Goal: Task Accomplishment & Management: Complete application form

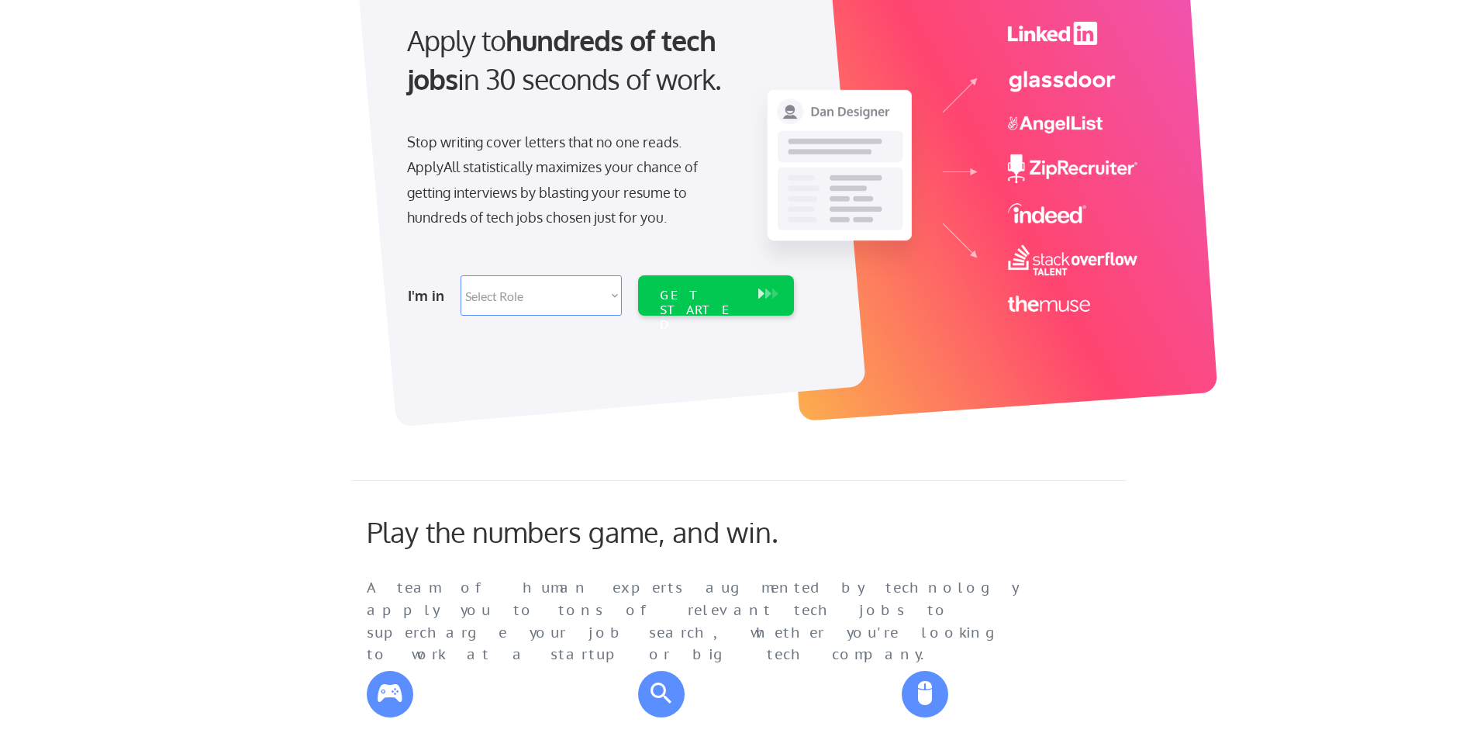
scroll to position [155, 0]
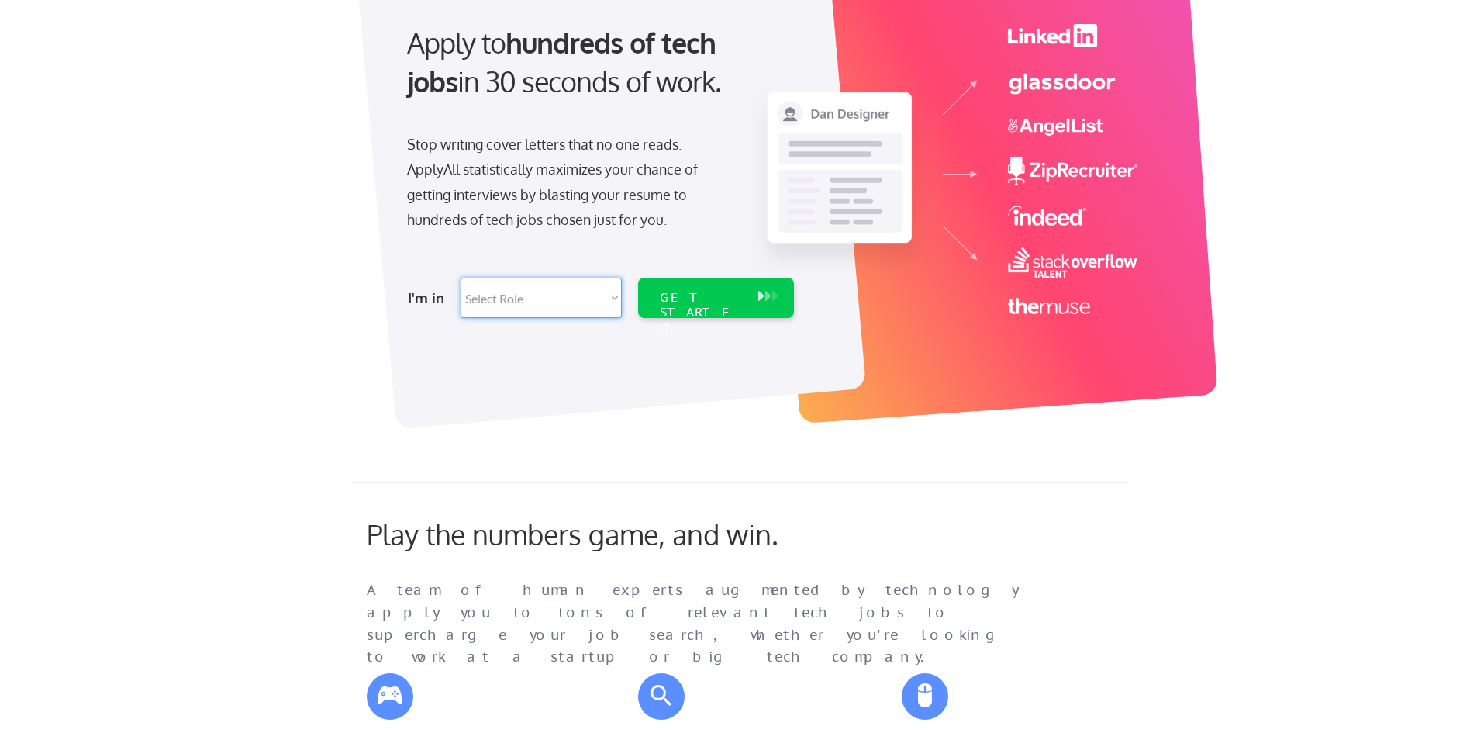
click at [614, 295] on select "Select Role Software Engineering Product Management Customer Success Sales UI/U…" at bounding box center [541, 298] width 161 height 40
select select ""data_science___analytics""
click at [461, 278] on select "Select Role Software Engineering Product Management Customer Success Sales UI/U…" at bounding box center [541, 298] width 161 height 40
select select ""data_science___analytics""
click at [719, 295] on div "GET STARTED" at bounding box center [701, 312] width 83 height 45
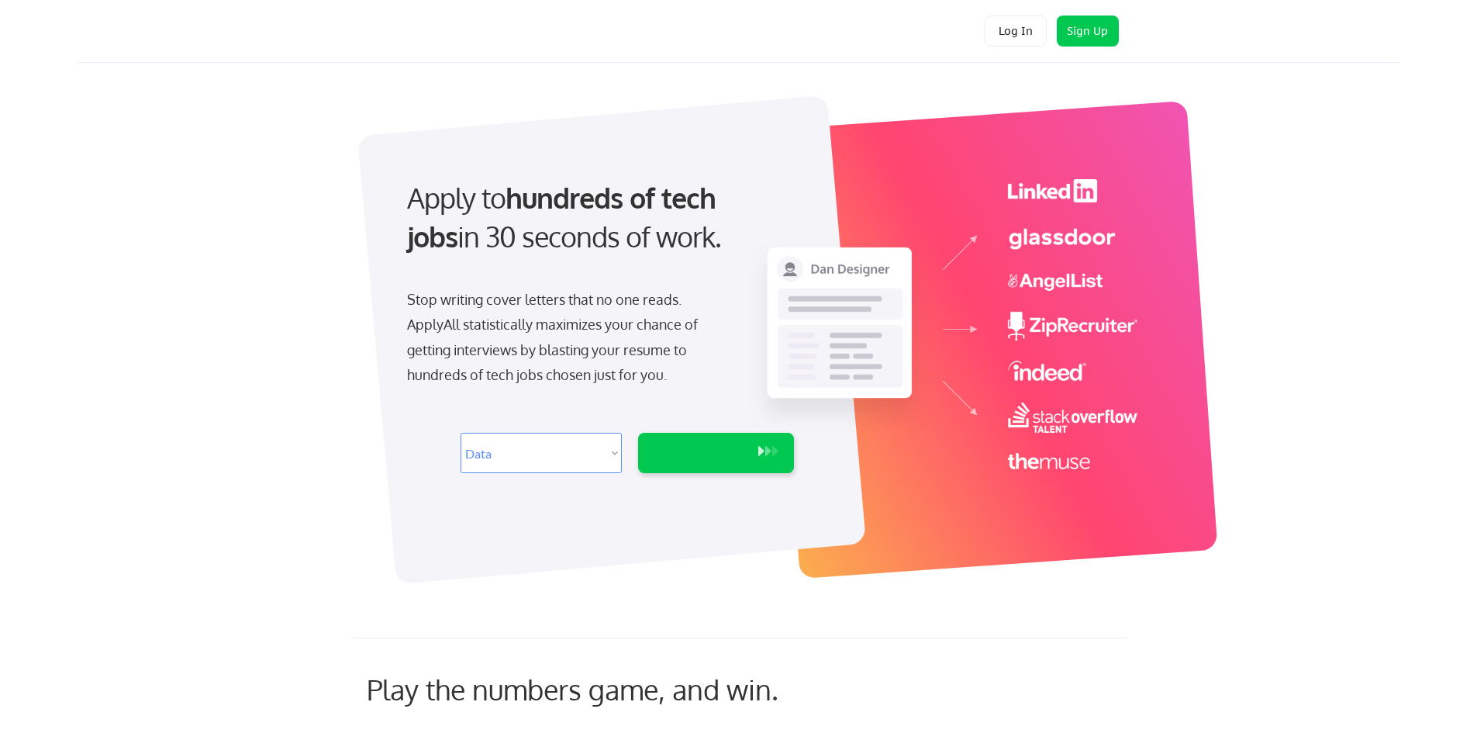
select select ""data_science___analytics""
